Goal: Task Accomplishment & Management: Manage account settings

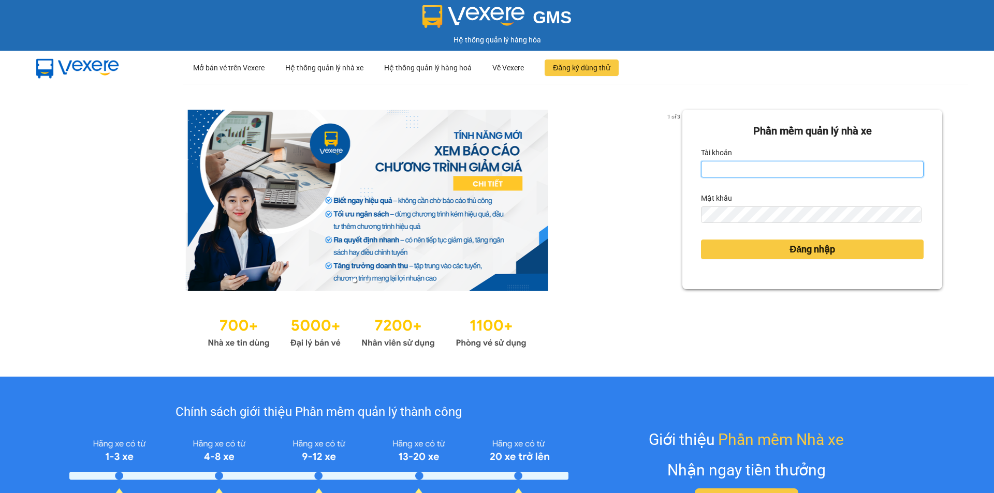
click at [782, 170] on input "Tài khoản" at bounding box center [812, 169] width 223 height 17
type input "lttthao.ducphatth"
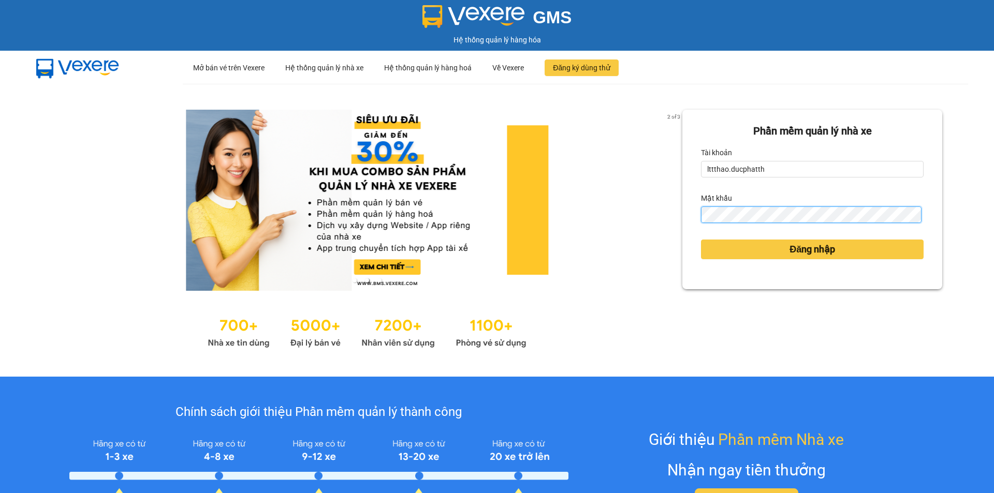
click at [701, 240] on button "Đăng nhập" at bounding box center [812, 250] width 223 height 20
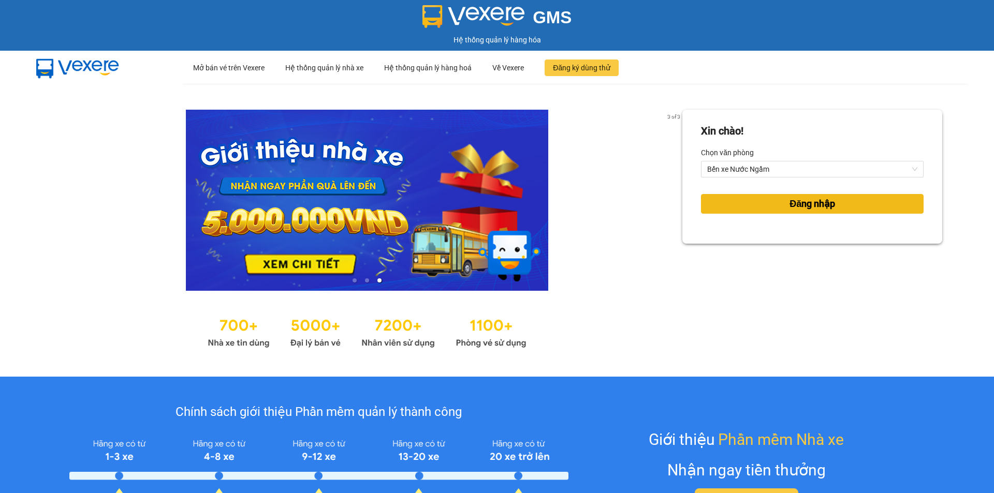
click at [846, 194] on button "Đăng nhập" at bounding box center [812, 204] width 223 height 20
